Goal: Information Seeking & Learning: Learn about a topic

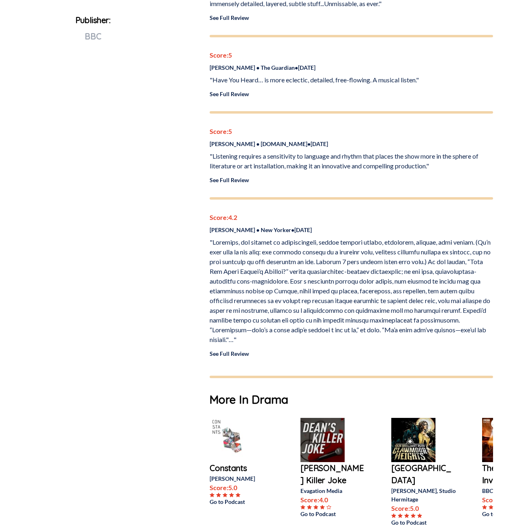
scroll to position [414, 0]
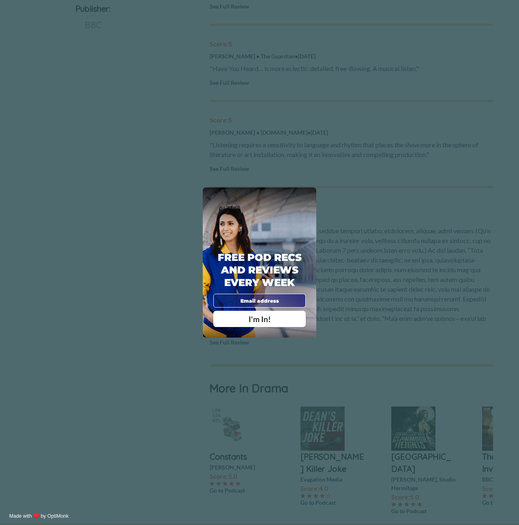
click at [156, 320] on div "X Free Pod Recs and Reviews every week I'm In! X Thanks Poddy People! See you T…" at bounding box center [259, 262] width 519 height 525
click at [308, 198] on span "X" at bounding box center [308, 194] width 5 height 7
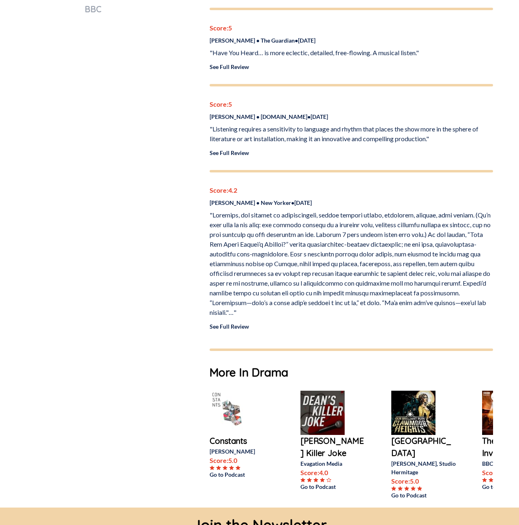
scroll to position [441, 0]
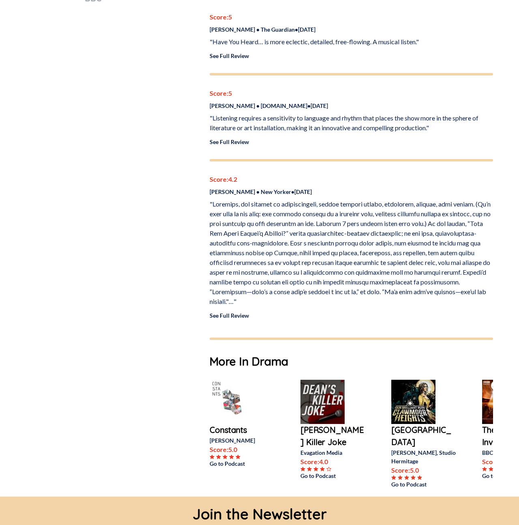
click at [221, 312] on link "See Full Review" at bounding box center [229, 315] width 39 height 7
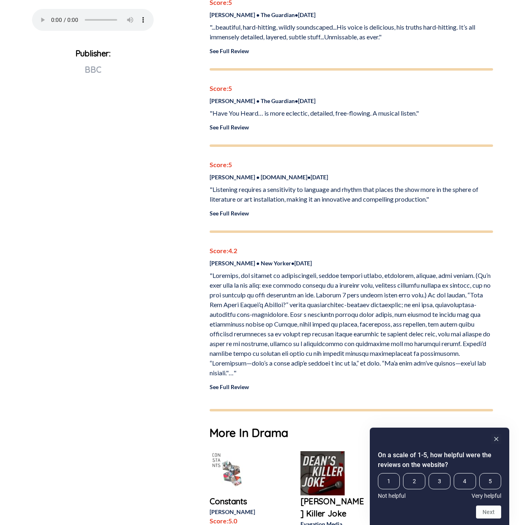
scroll to position [365, 0]
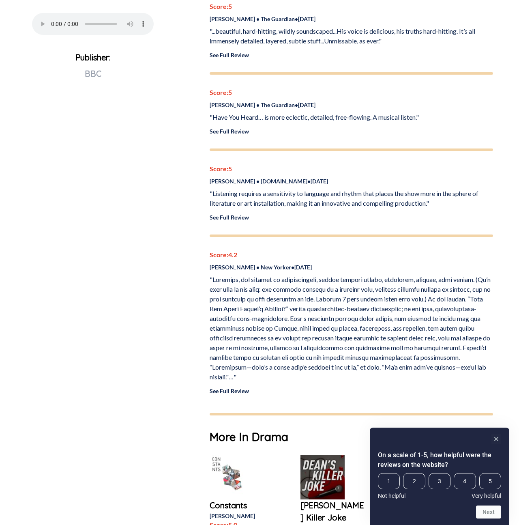
click at [237, 214] on link "See Full Review" at bounding box center [229, 217] width 39 height 7
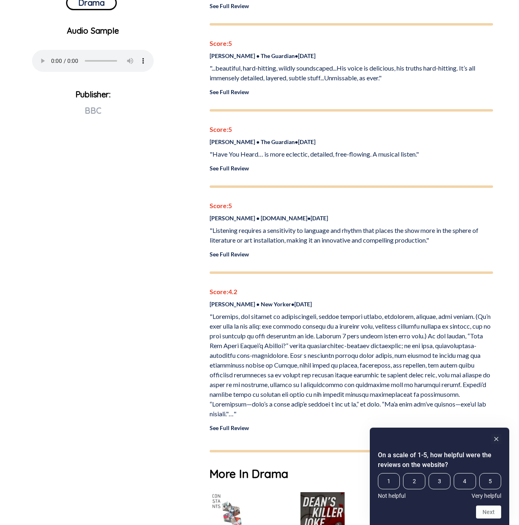
scroll to position [322, 0]
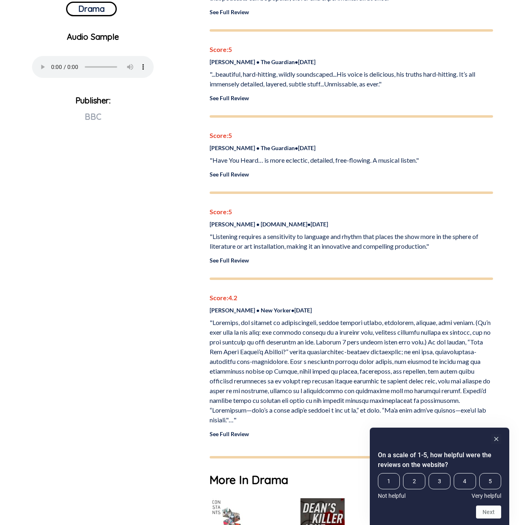
click at [232, 171] on link "See Full Review" at bounding box center [229, 174] width 39 height 7
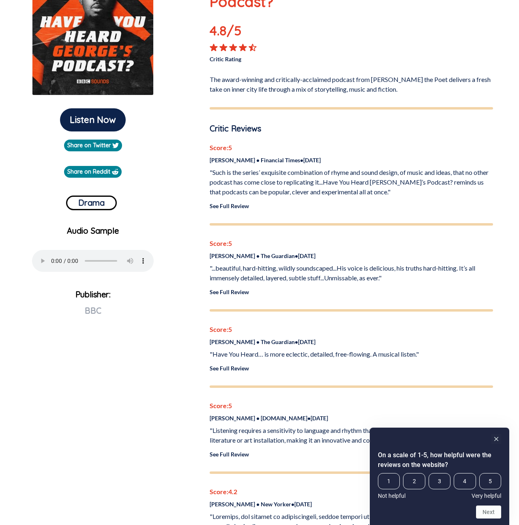
scroll to position [494, 0]
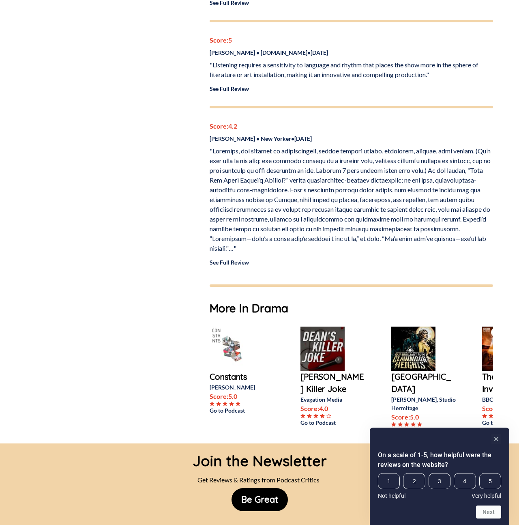
click at [174, 157] on div "Listen Now Share on Twitter Share on Reddit Drama Audio Sample Your browser doe…" at bounding box center [92, 20] width 173 height 825
